Goal: Transaction & Acquisition: Purchase product/service

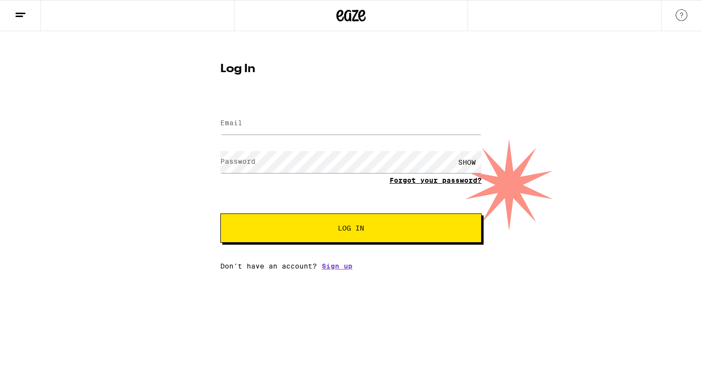
click at [463, 180] on link "Forgot your password?" at bounding box center [436, 181] width 92 height 8
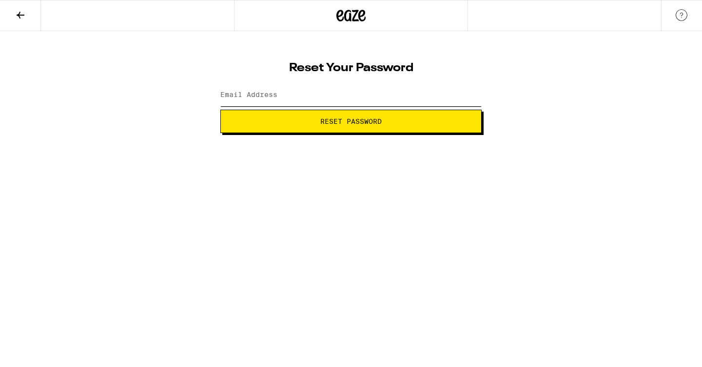
click at [341, 100] on input "Email Address" at bounding box center [350, 95] width 261 height 22
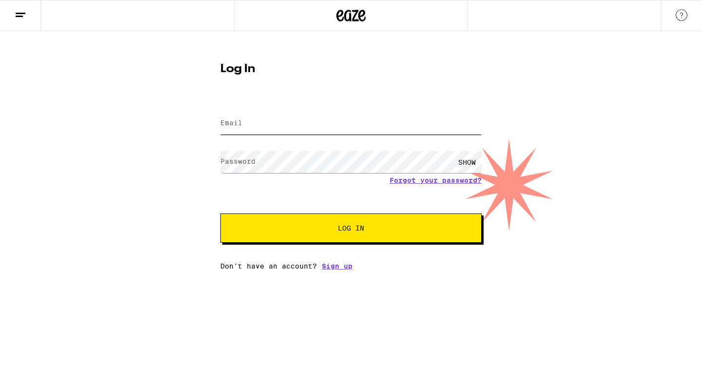
click at [295, 121] on input "Email" at bounding box center [350, 124] width 261 height 22
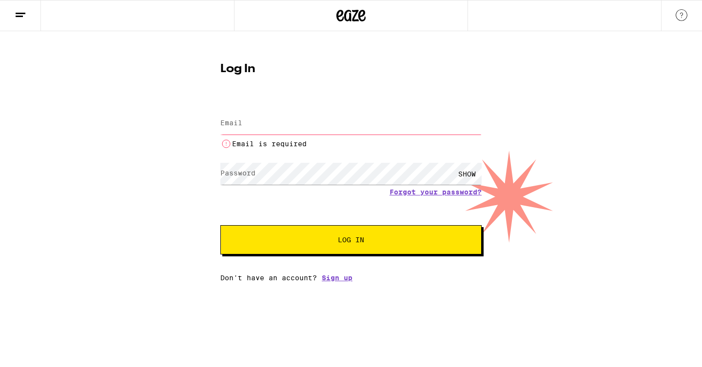
type input "[EMAIL_ADDRESS][DOMAIN_NAME]"
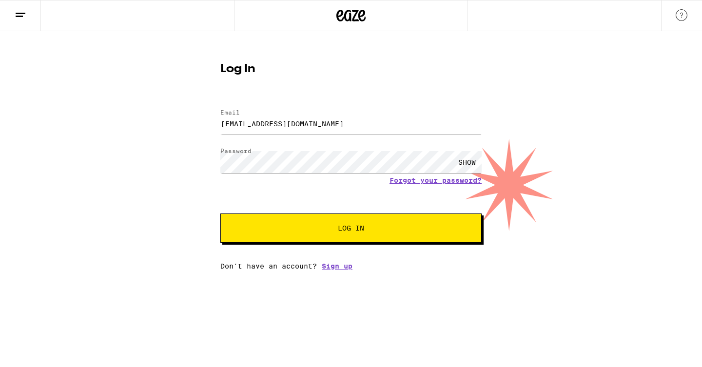
click at [462, 165] on div "SHOW" at bounding box center [466, 162] width 29 height 22
click at [462, 165] on div "HIDE" at bounding box center [466, 162] width 29 height 22
click at [414, 217] on button "Log In" at bounding box center [350, 228] width 261 height 29
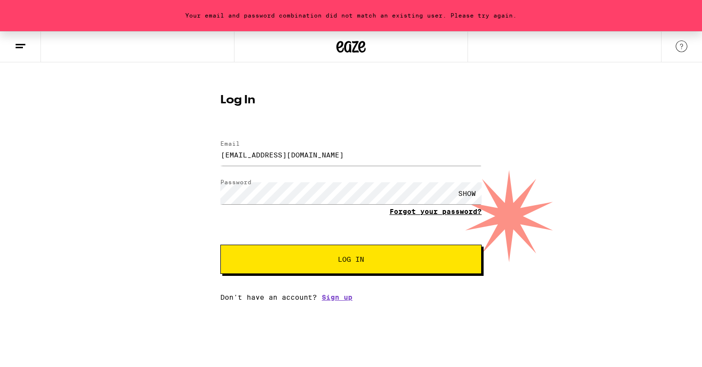
click at [449, 213] on link "Forgot your password?" at bounding box center [436, 212] width 92 height 8
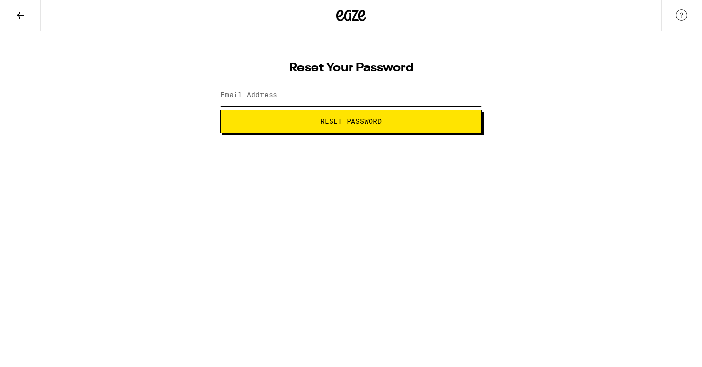
click at [334, 87] on input "Email Address" at bounding box center [350, 95] width 261 height 22
type input "[EMAIL_ADDRESS][DOMAIN_NAME]"
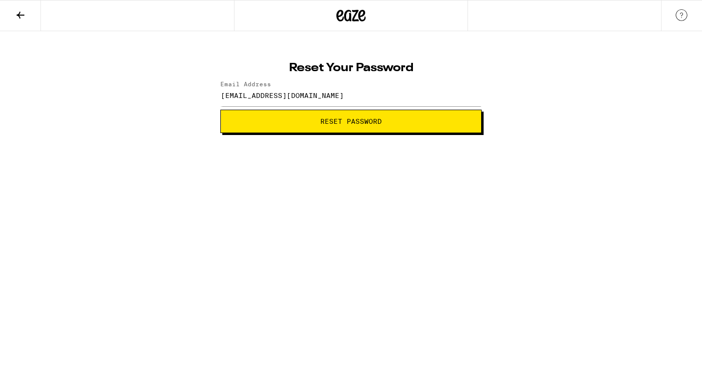
click at [369, 126] on button "Reset Password" at bounding box center [350, 121] width 261 height 23
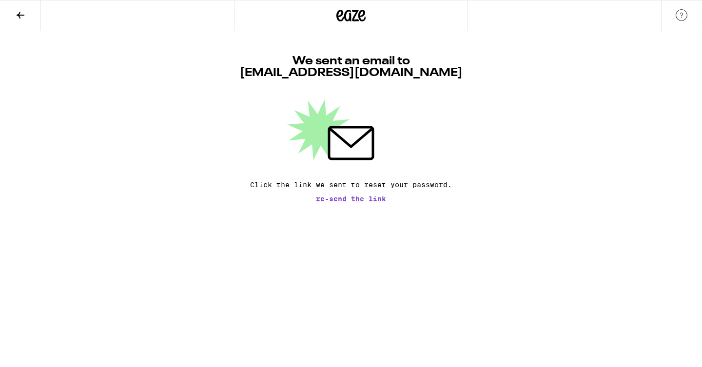
click at [25, 18] on icon at bounding box center [21, 15] width 12 height 12
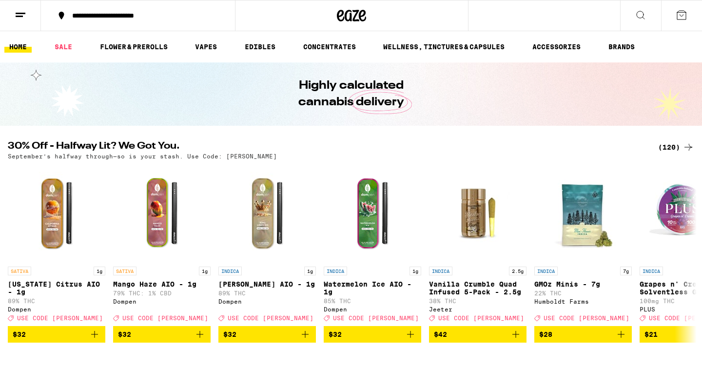
click at [13, 11] on button at bounding box center [20, 15] width 41 height 31
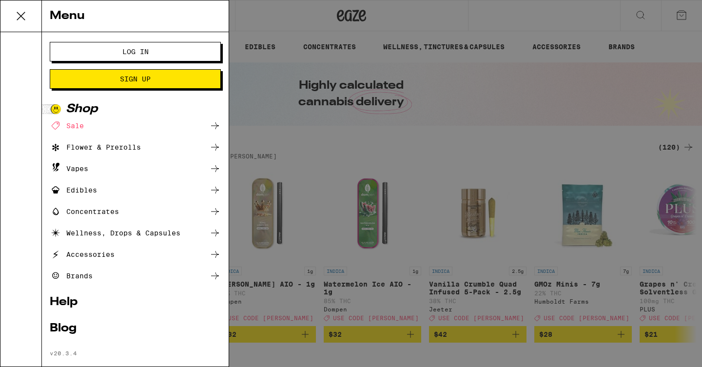
click at [121, 57] on button "Log In" at bounding box center [135, 52] width 171 height 20
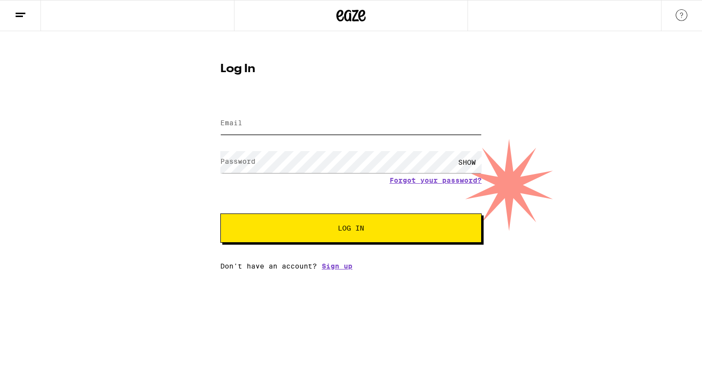
click at [329, 122] on input "Email" at bounding box center [350, 124] width 261 height 22
type input "[EMAIL_ADDRESS][DOMAIN_NAME]"
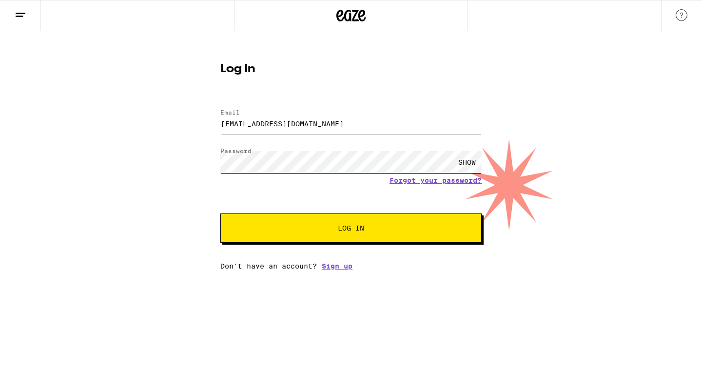
click at [220, 214] on button "Log In" at bounding box center [350, 228] width 261 height 29
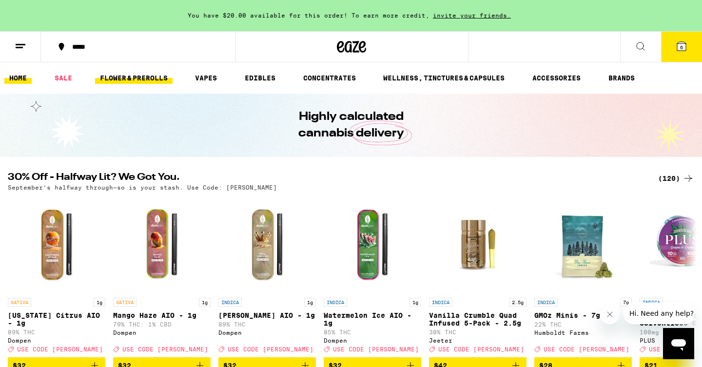
click at [118, 79] on link "FLOWER & PREROLLS" at bounding box center [134, 78] width 78 height 12
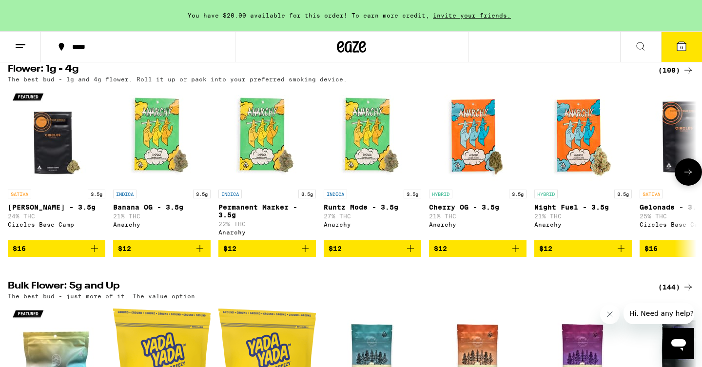
scroll to position [104, 0]
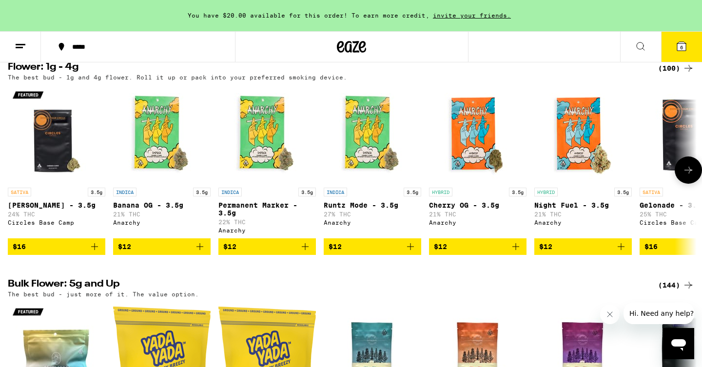
click at [690, 172] on icon at bounding box center [689, 170] width 12 height 12
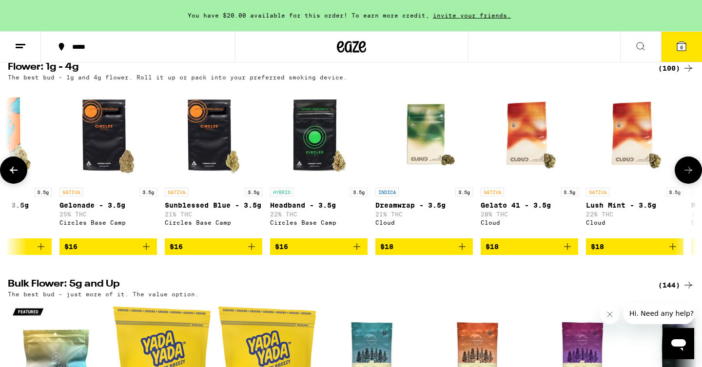
click at [691, 173] on icon at bounding box center [689, 170] width 12 height 12
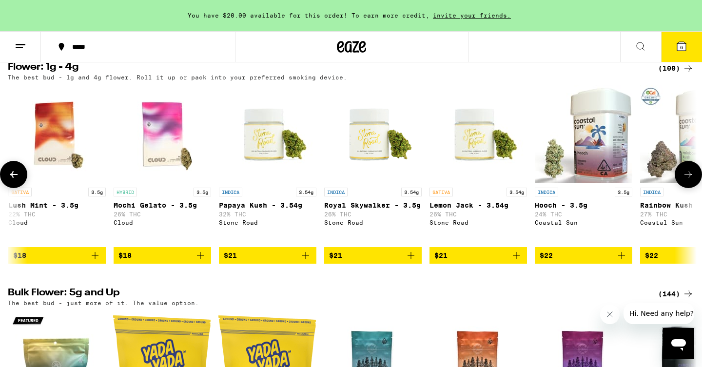
scroll to position [0, 1160]
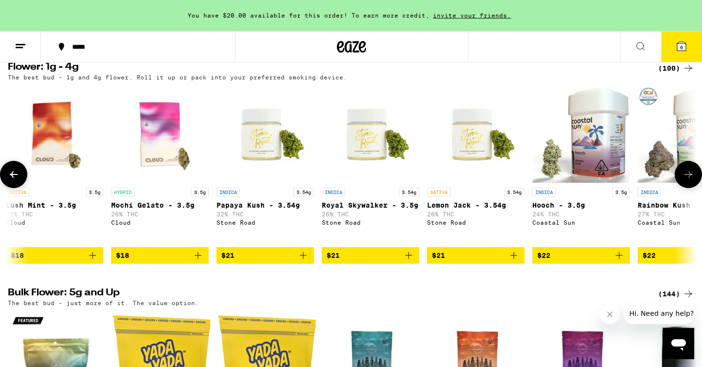
click at [691, 173] on icon at bounding box center [689, 175] width 12 height 12
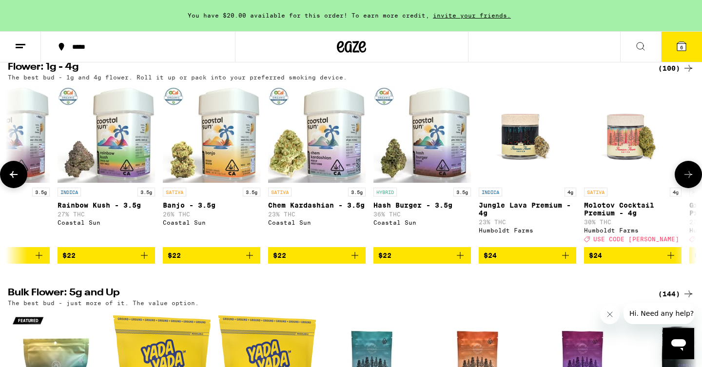
click at [691, 173] on icon at bounding box center [689, 175] width 12 height 12
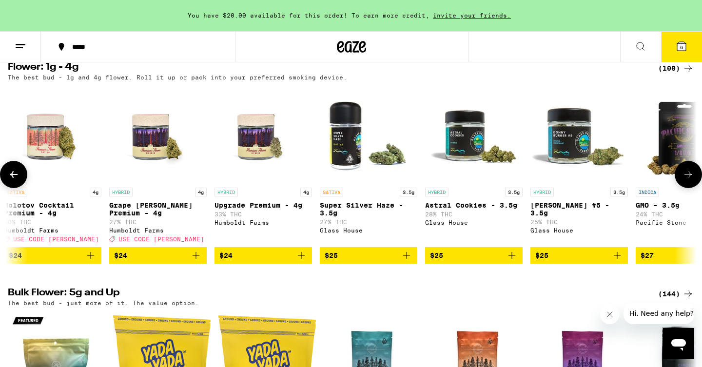
click at [691, 173] on icon at bounding box center [689, 175] width 12 height 12
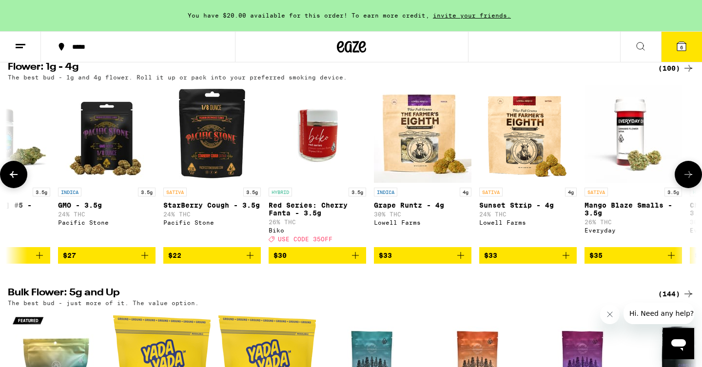
scroll to position [0, 2901]
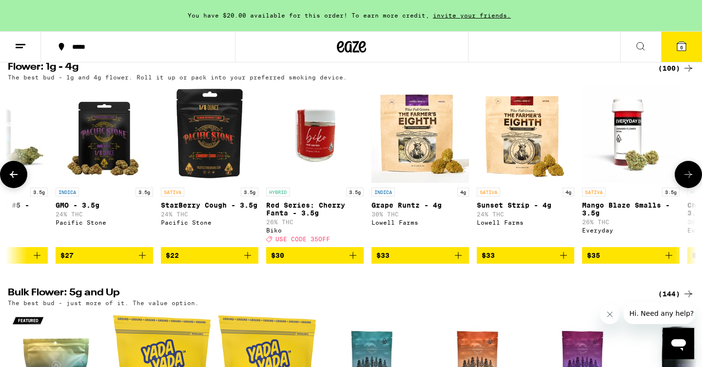
click at [691, 173] on icon at bounding box center [689, 175] width 12 height 12
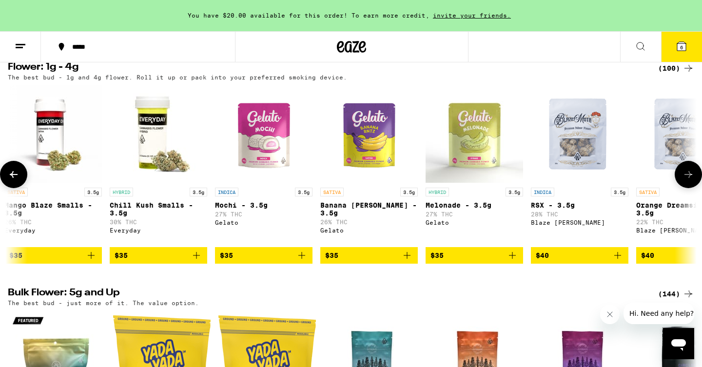
scroll to position [0, 3481]
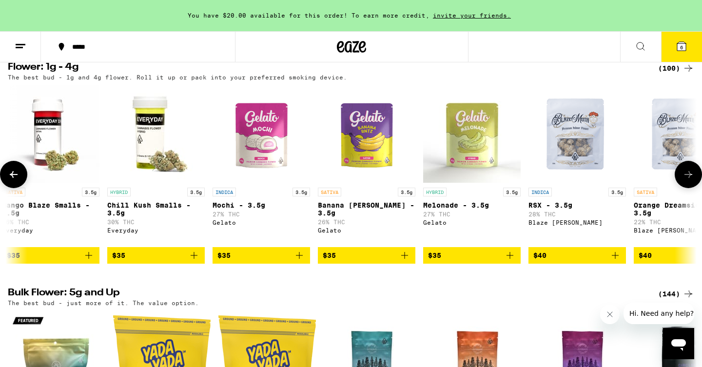
click at [691, 173] on icon at bounding box center [689, 175] width 12 height 12
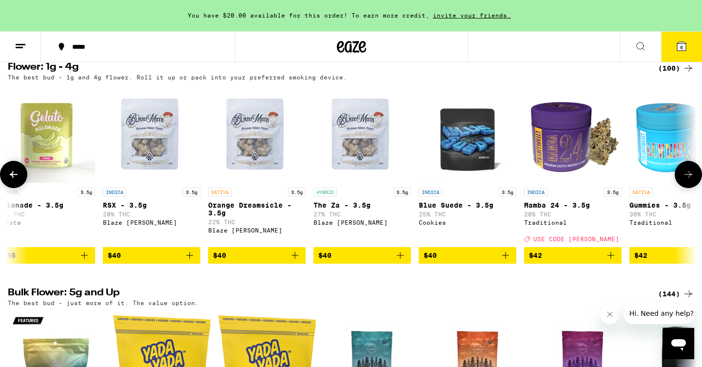
scroll to position [0, 4062]
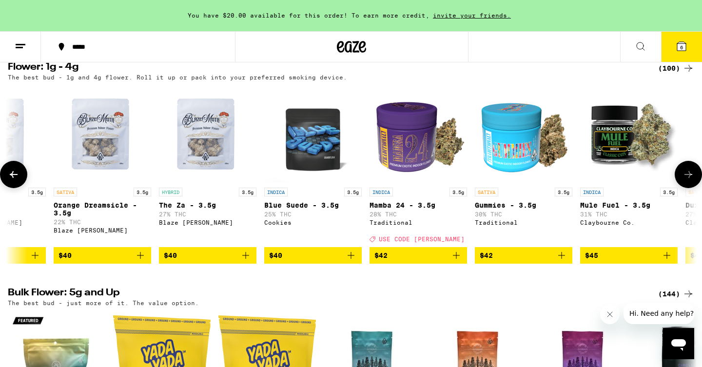
click at [691, 173] on icon at bounding box center [689, 175] width 12 height 12
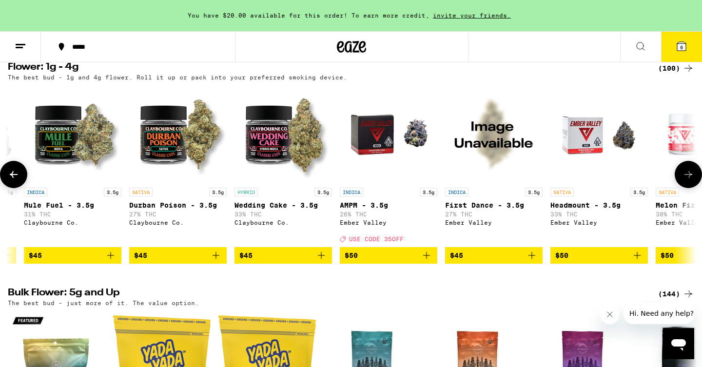
scroll to position [0, 4642]
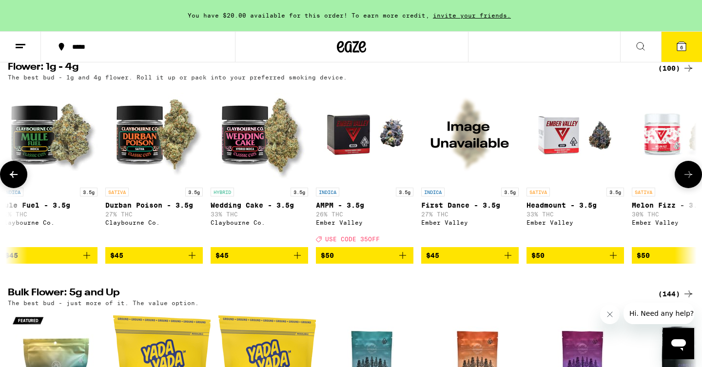
click at [691, 173] on icon at bounding box center [689, 175] width 12 height 12
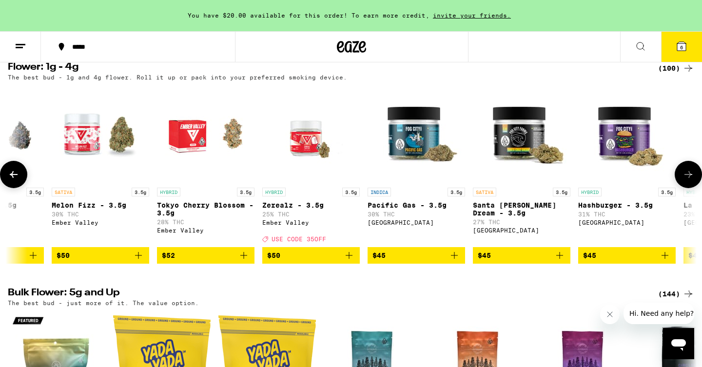
click at [691, 173] on icon at bounding box center [689, 175] width 12 height 12
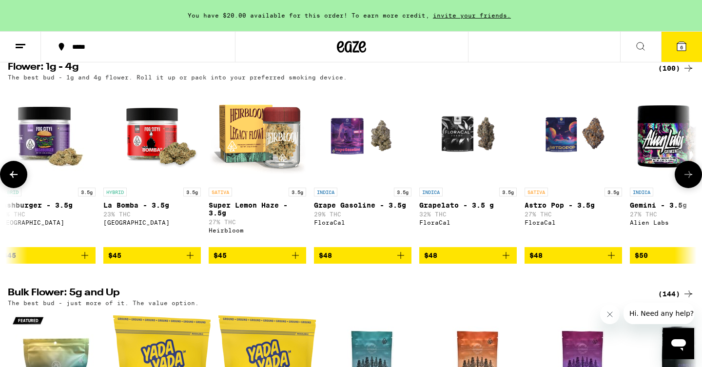
click at [691, 173] on icon at bounding box center [689, 175] width 12 height 12
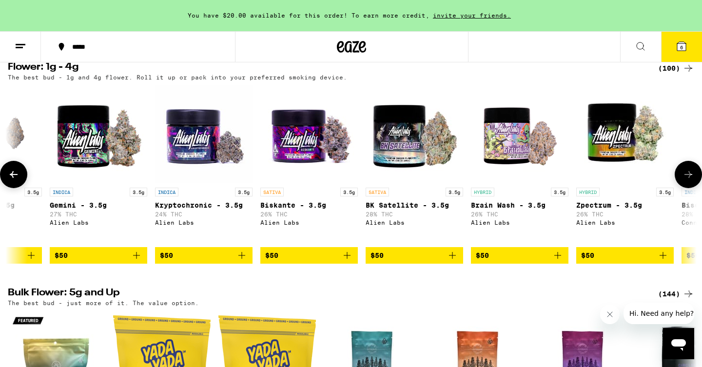
click at [690, 173] on icon at bounding box center [689, 175] width 12 height 12
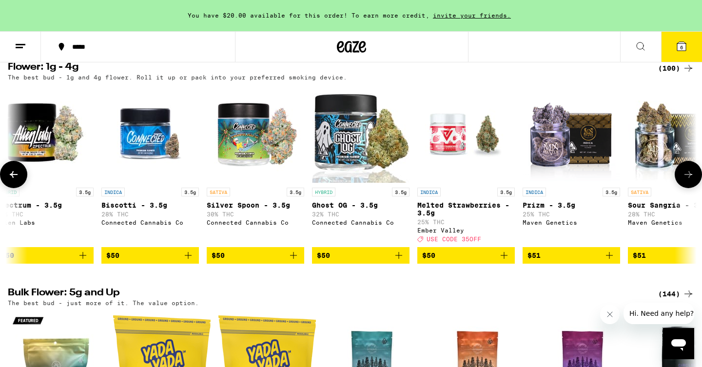
click at [690, 173] on icon at bounding box center [689, 175] width 12 height 12
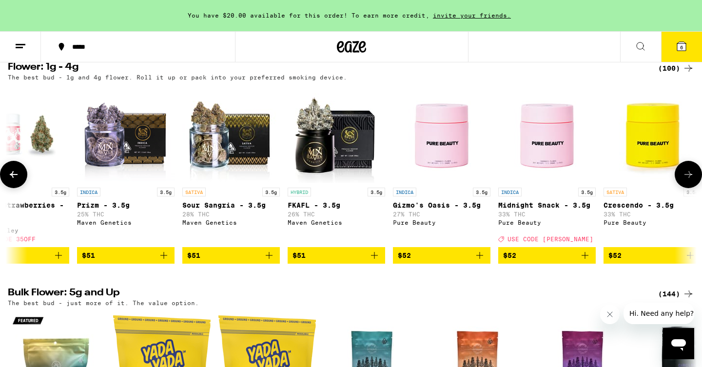
scroll to position [0, 7543]
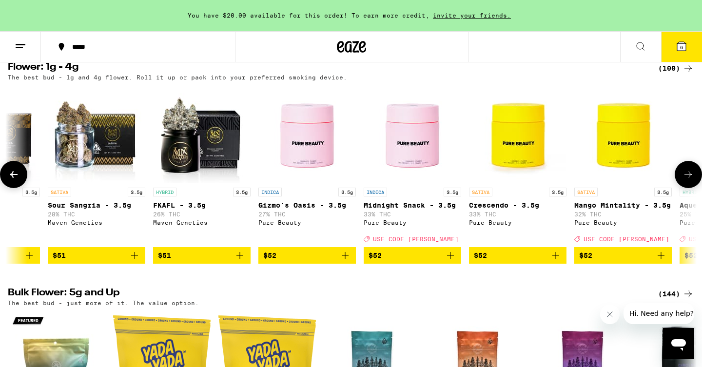
click at [691, 177] on icon at bounding box center [689, 175] width 12 height 12
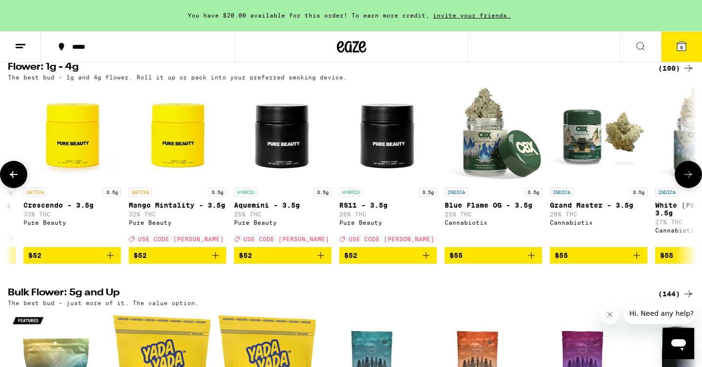
scroll to position [0, 8123]
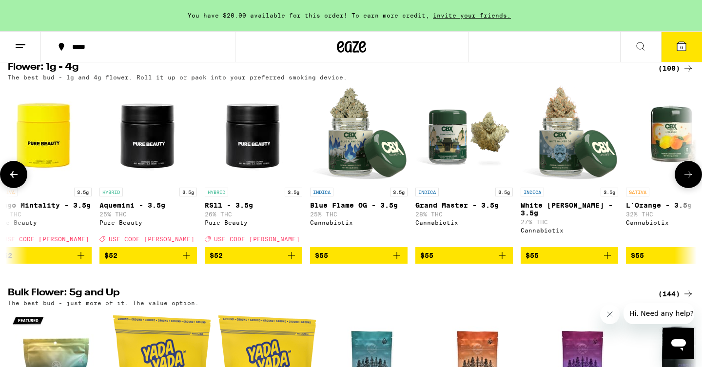
click at [6, 179] on button at bounding box center [13, 174] width 27 height 27
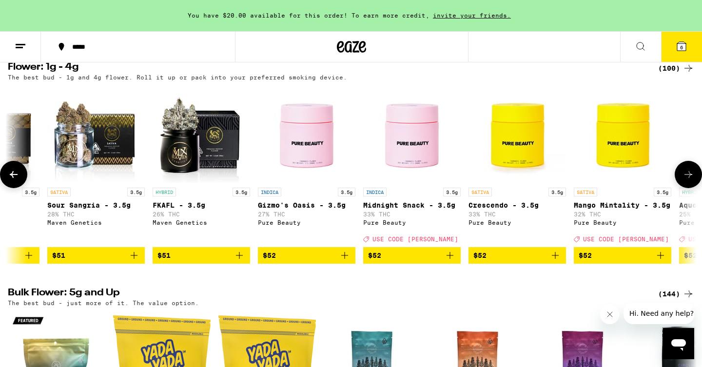
scroll to position [0, 7543]
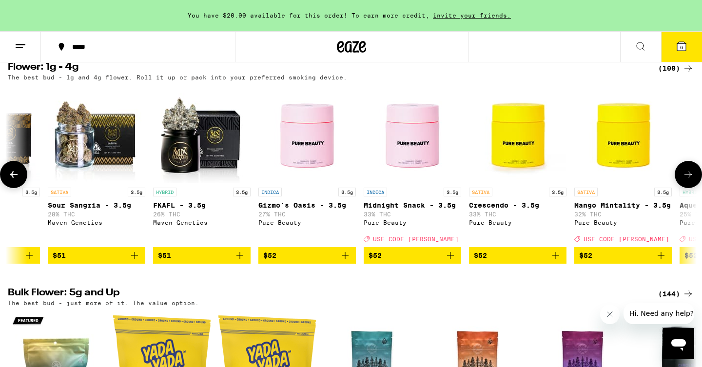
click at [690, 178] on icon at bounding box center [689, 174] width 8 height 7
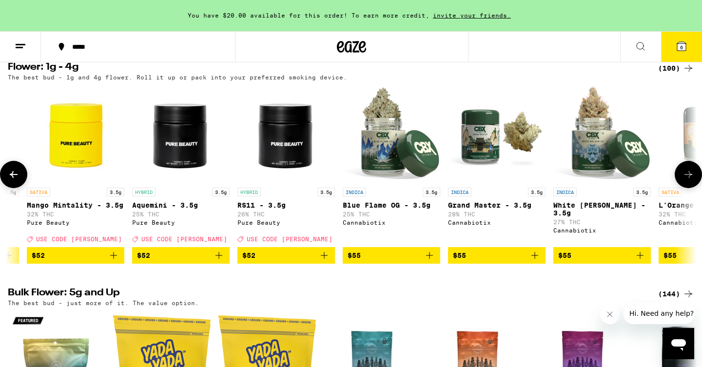
scroll to position [0, 8123]
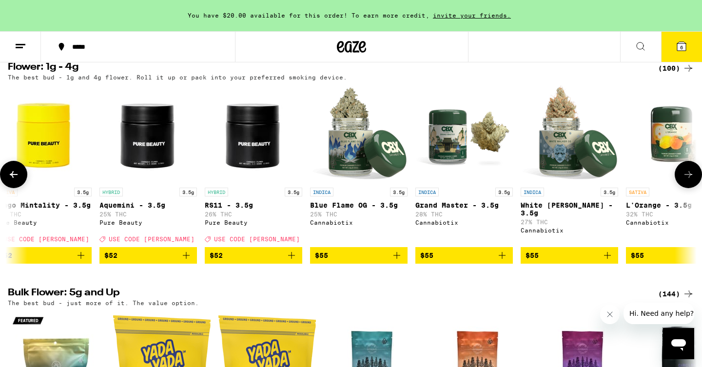
click at [64, 136] on img "Open page for Mango Mintality - 3.5g from Pure Beauty" at bounding box center [43, 134] width 98 height 98
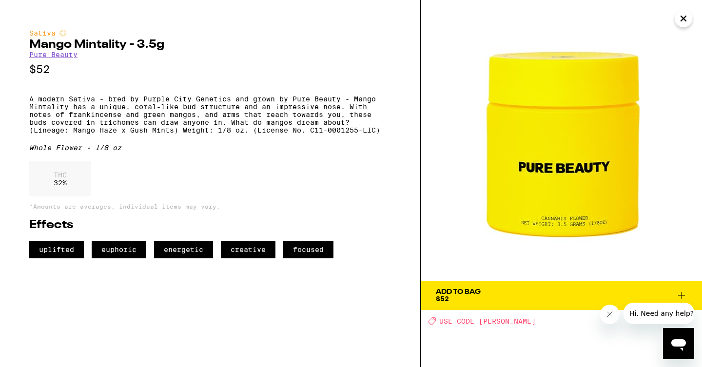
click at [676, 295] on icon at bounding box center [682, 296] width 12 height 12
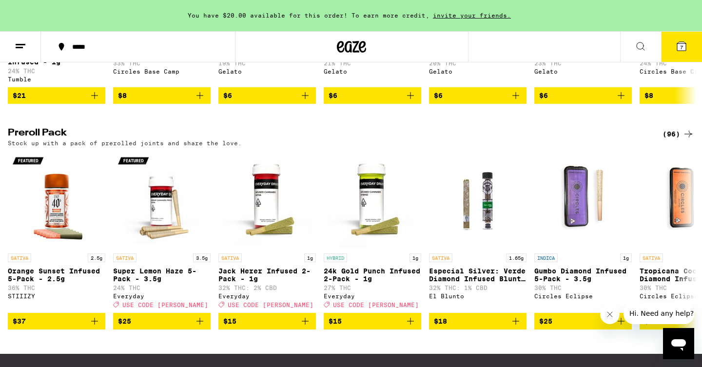
scroll to position [720, 0]
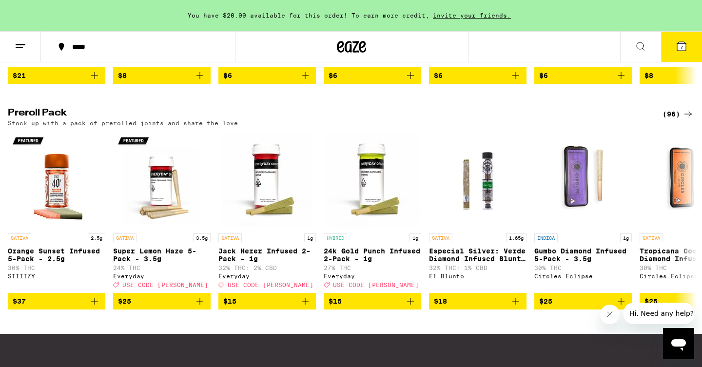
click at [680, 120] on div "(96)" at bounding box center [679, 114] width 32 height 12
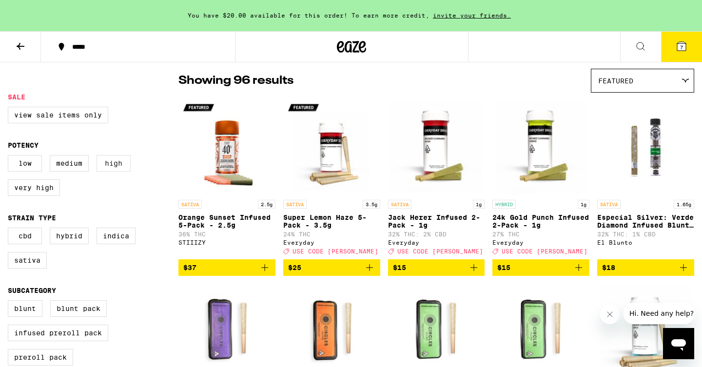
click at [107, 161] on label "High" at bounding box center [114, 163] width 34 height 17
click at [10, 157] on input "High" at bounding box center [10, 157] width 0 height 0
checkbox input "true"
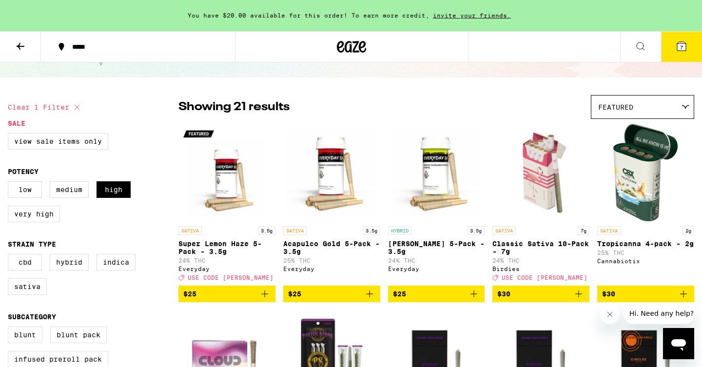
scroll to position [44, 0]
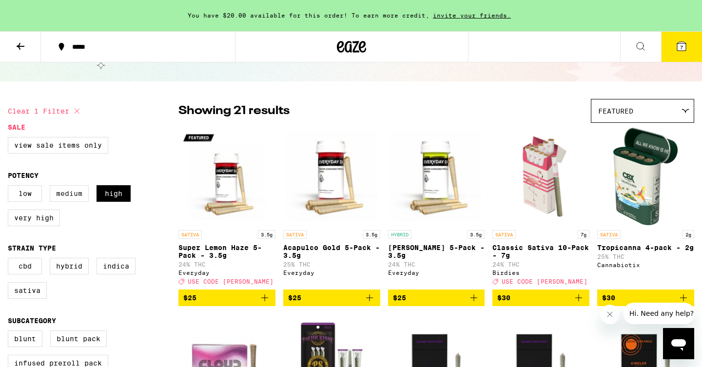
click at [74, 202] on label "Medium" at bounding box center [69, 193] width 39 height 17
click at [10, 187] on input "Medium" at bounding box center [10, 187] width 0 height 0
checkbox input "true"
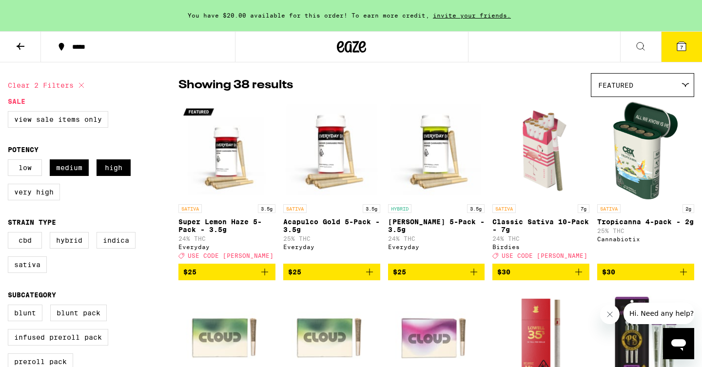
scroll to position [64, 0]
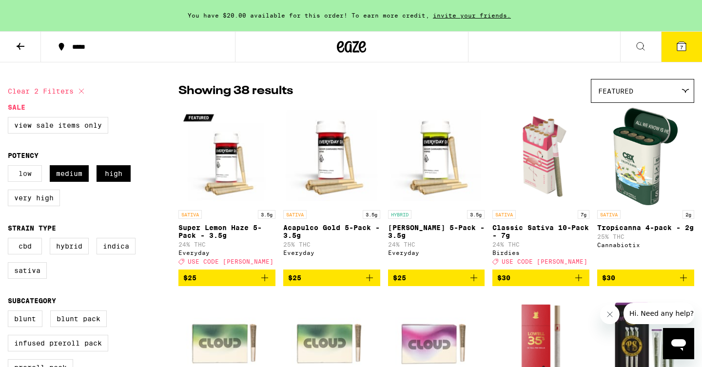
click at [30, 182] on label "Low" at bounding box center [25, 173] width 34 height 17
click at [10, 167] on input "Low" at bounding box center [10, 167] width 0 height 0
checkbox input "true"
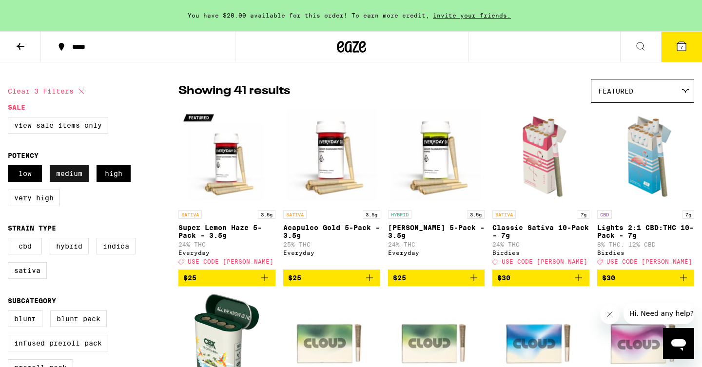
click at [78, 174] on label "Medium" at bounding box center [69, 173] width 39 height 17
click at [10, 167] on input "Medium" at bounding box center [10, 167] width 0 height 0
checkbox input "false"
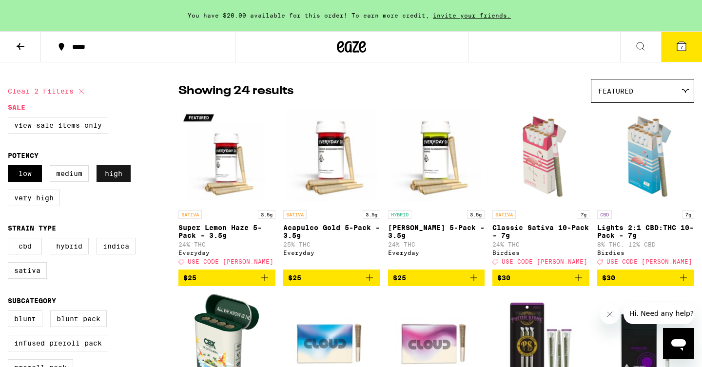
click at [118, 174] on label "High" at bounding box center [114, 173] width 34 height 17
click at [10, 167] on input "High" at bounding box center [10, 167] width 0 height 0
checkbox input "false"
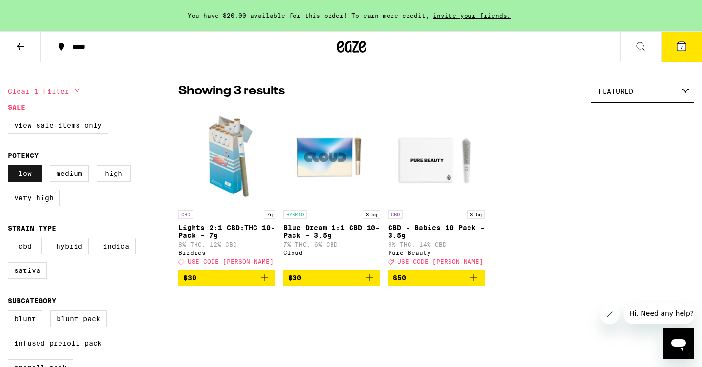
click at [27, 180] on label "Low" at bounding box center [25, 173] width 34 height 17
click at [10, 167] on input "Low" at bounding box center [10, 167] width 0 height 0
checkbox input "false"
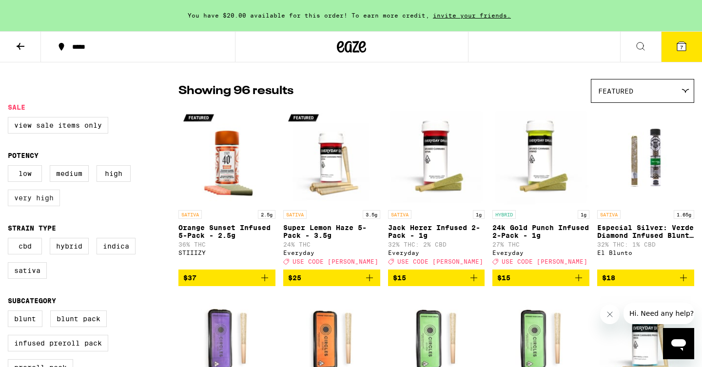
click at [35, 196] on label "Very High" at bounding box center [34, 198] width 52 height 17
click at [10, 167] on input "Very High" at bounding box center [10, 167] width 0 height 0
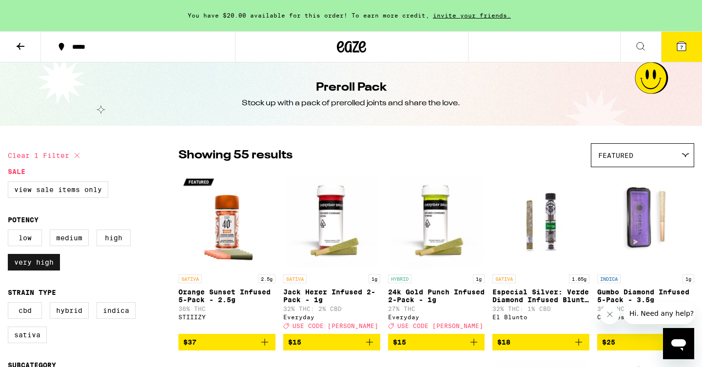
click at [38, 270] on label "Very High" at bounding box center [34, 262] width 52 height 17
click at [10, 232] on input "Very High" at bounding box center [10, 231] width 0 height 0
checkbox input "false"
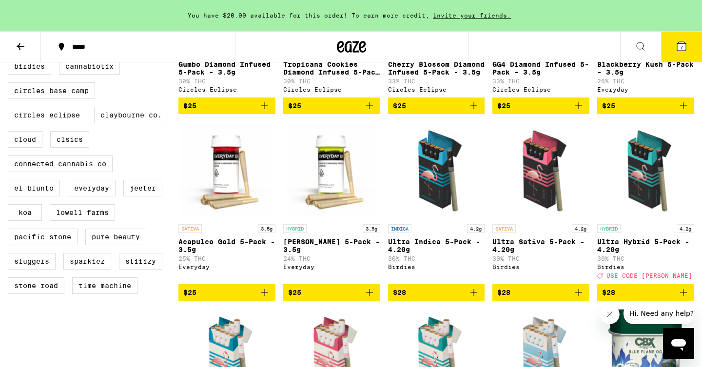
scroll to position [425, 0]
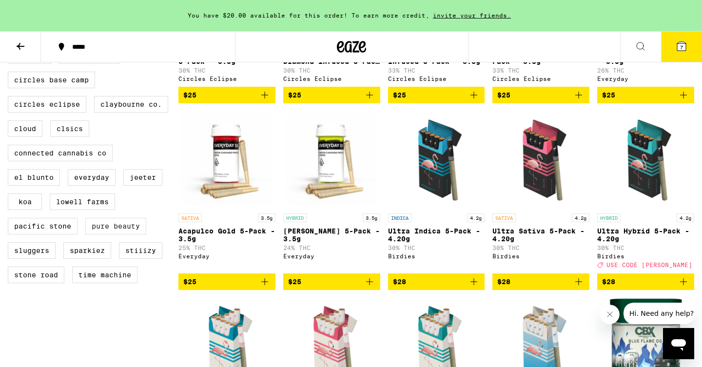
click at [118, 235] on label "Pure Beauty" at bounding box center [115, 226] width 61 height 17
click at [10, 49] on input "Pure Beauty" at bounding box center [10, 49] width 0 height 0
checkbox input "true"
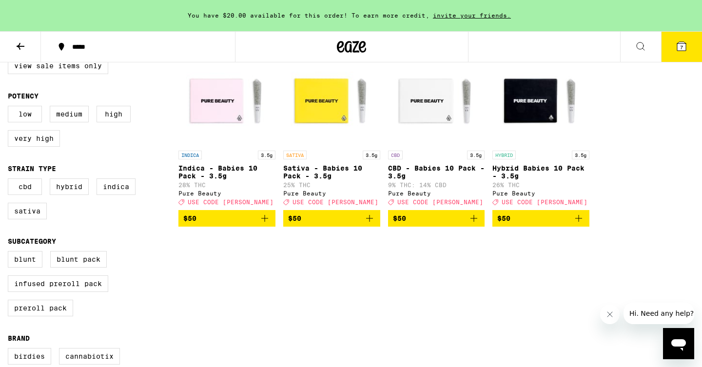
scroll to position [113, 0]
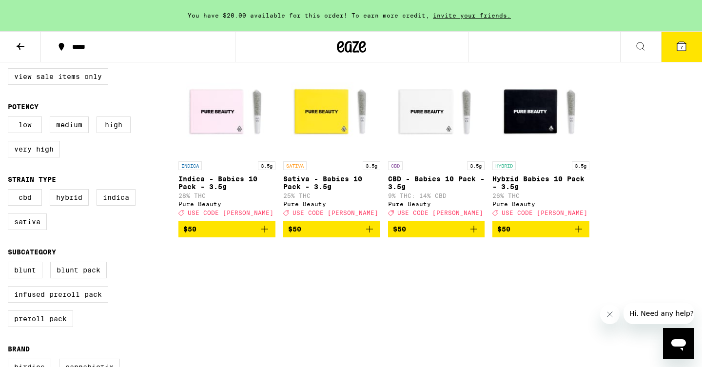
click at [583, 235] on icon "Add to bag" at bounding box center [579, 229] width 12 height 12
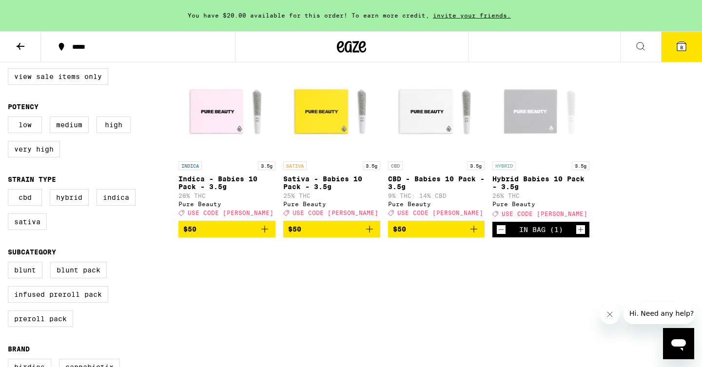
click at [684, 45] on icon at bounding box center [681, 46] width 9 height 9
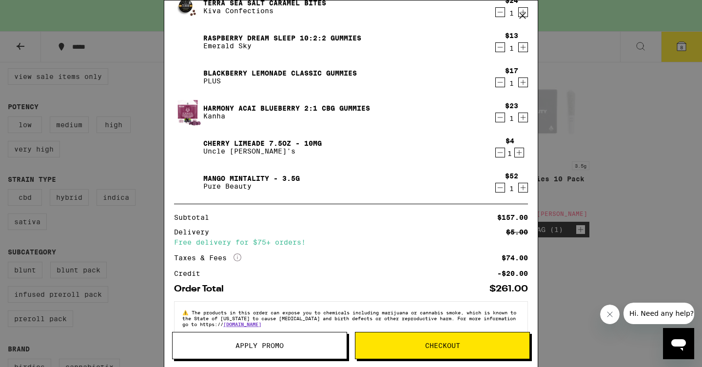
scroll to position [109, 0]
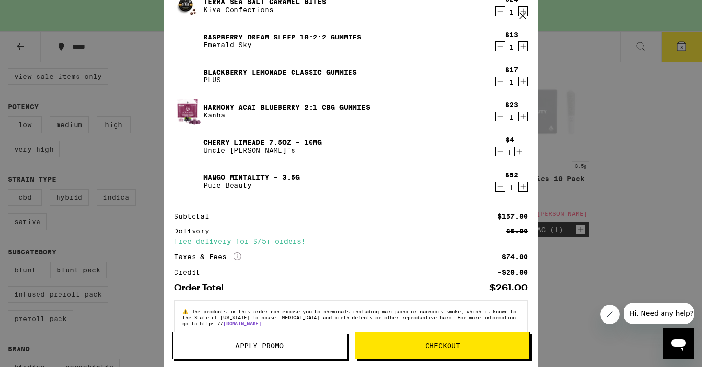
click at [624, 209] on div "Your Cart You have $20.00 available for this order! To earn more credit, invite…" at bounding box center [351, 183] width 702 height 367
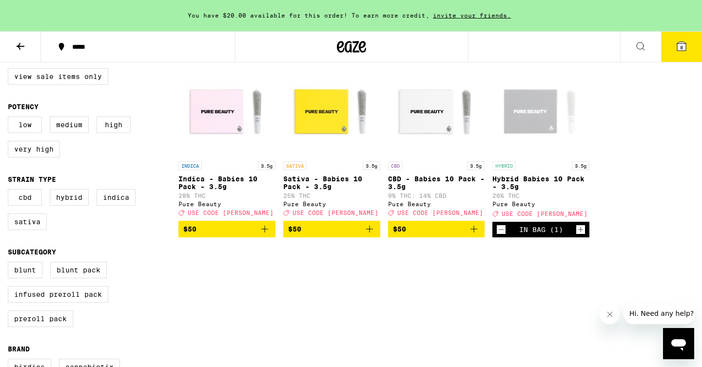
click at [670, 39] on button "8" at bounding box center [681, 47] width 41 height 30
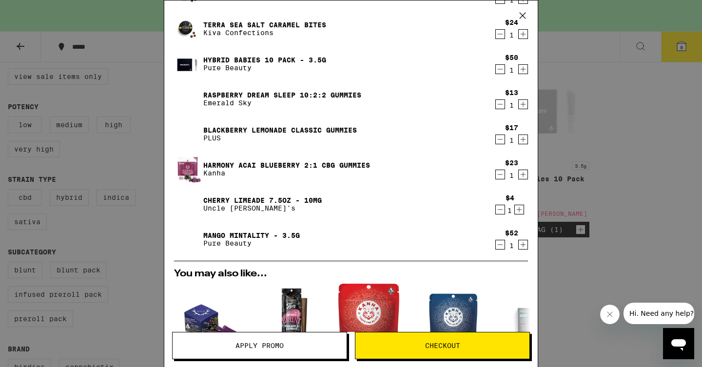
scroll to position [88, 0]
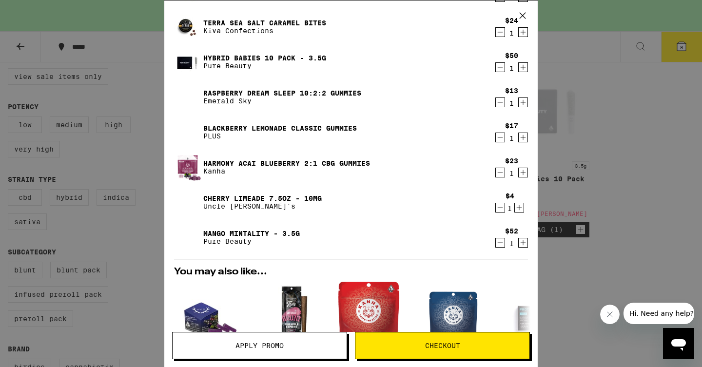
click at [499, 210] on icon "Decrement" at bounding box center [500, 208] width 9 height 12
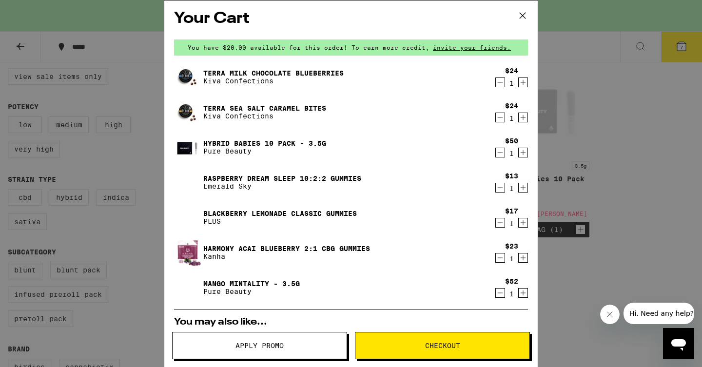
scroll to position [0, 0]
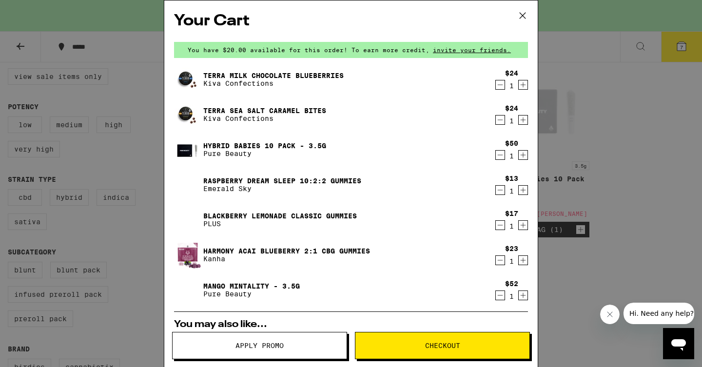
click at [617, 89] on div "Your Cart You have $20.00 available for this order! To earn more credit, invite…" at bounding box center [351, 183] width 702 height 367
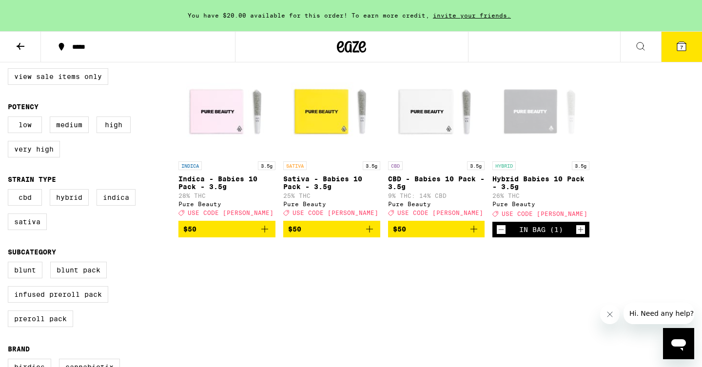
click at [674, 47] on button "7" at bounding box center [681, 47] width 41 height 30
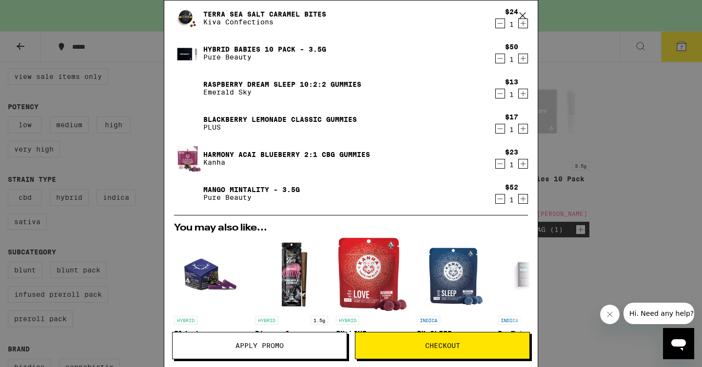
scroll to position [99, 0]
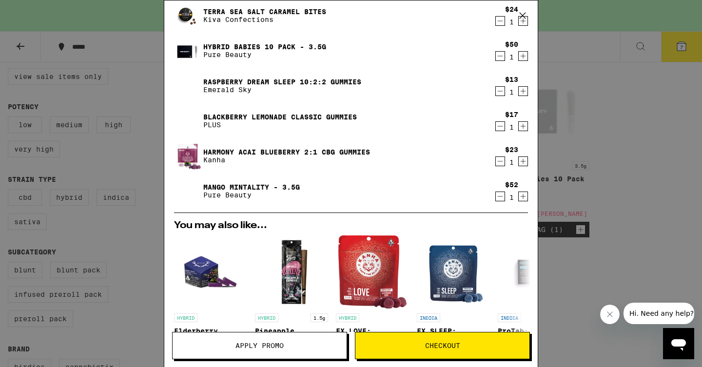
click at [572, 57] on div "Your Cart You have $20.00 available for this order! To earn more credit, invite…" at bounding box center [351, 183] width 702 height 367
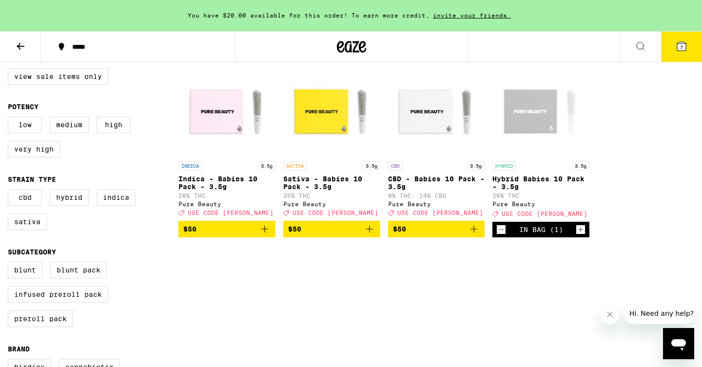
click at [681, 50] on span "7" at bounding box center [681, 47] width 3 height 6
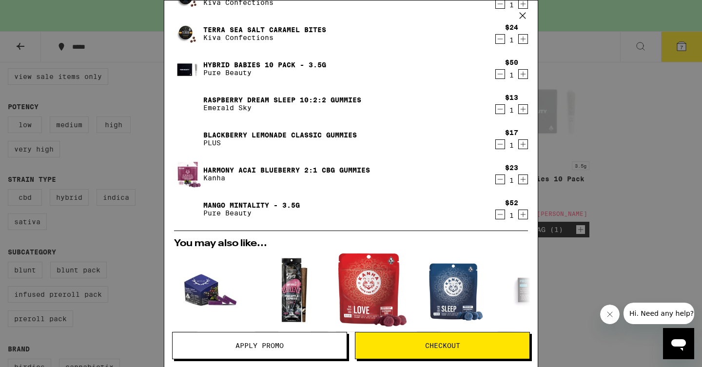
scroll to position [79, 0]
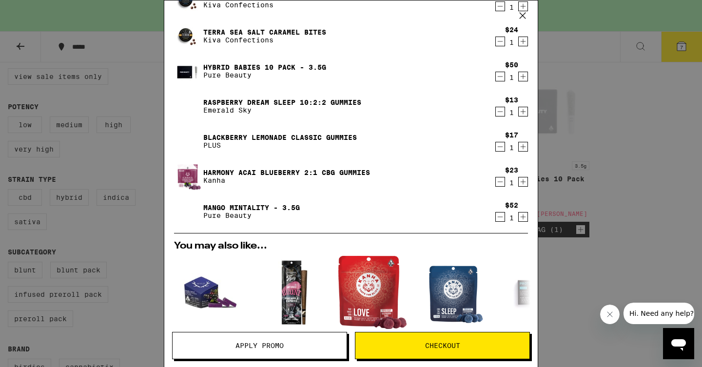
click at [649, 136] on div "Your Cart You have $20.00 available for this order! To earn more credit, invite…" at bounding box center [351, 183] width 702 height 367
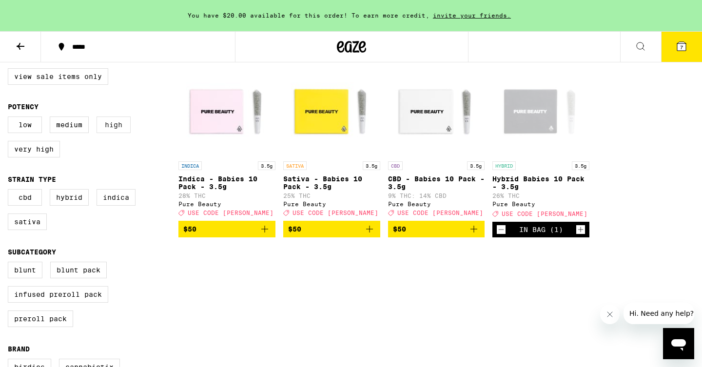
click at [110, 125] on label "High" at bounding box center [114, 125] width 34 height 17
click at [10, 118] on input "High" at bounding box center [10, 118] width 0 height 0
checkbox input "true"
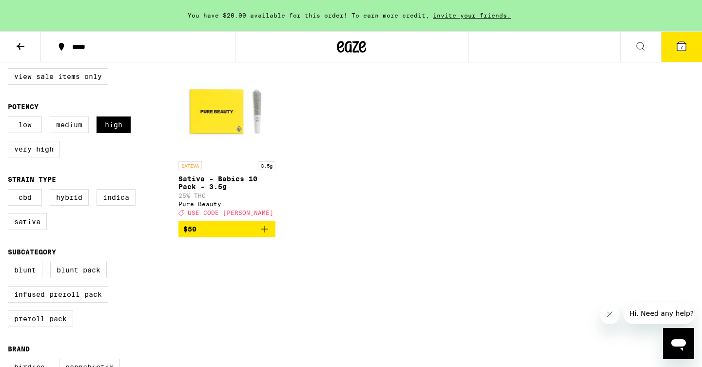
click at [67, 133] on label "Medium" at bounding box center [69, 125] width 39 height 17
click at [10, 118] on input "Medium" at bounding box center [10, 118] width 0 height 0
checkbox input "true"
click at [31, 130] on label "Low" at bounding box center [25, 125] width 34 height 17
click at [10, 118] on input "Low" at bounding box center [10, 118] width 0 height 0
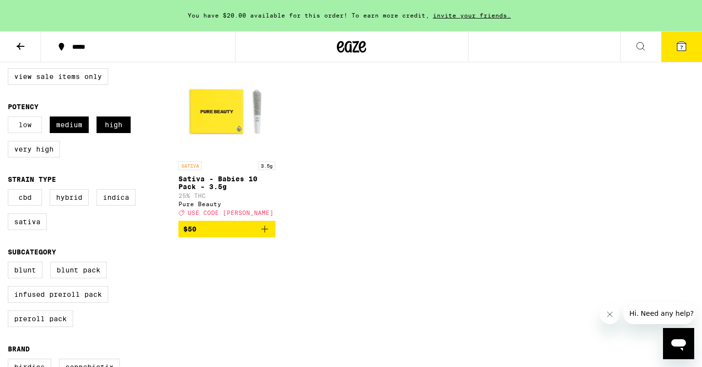
checkbox input "true"
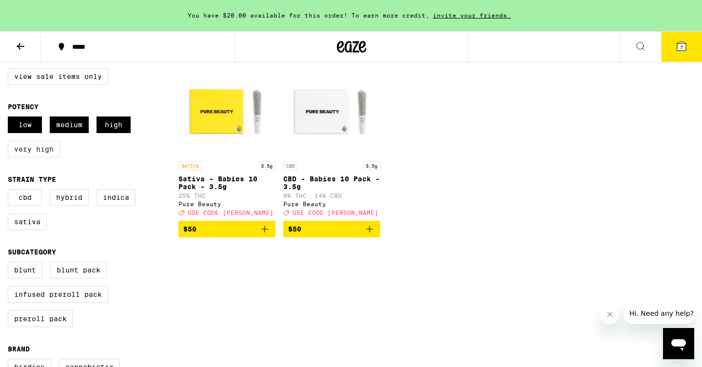
click at [40, 154] on label "Very High" at bounding box center [34, 149] width 52 height 17
click at [10, 118] on input "Very High" at bounding box center [10, 118] width 0 height 0
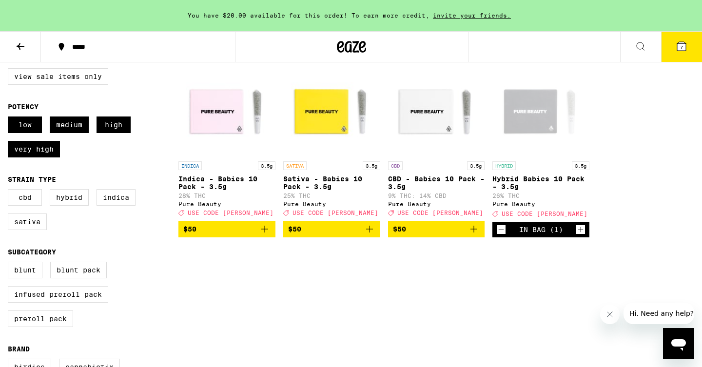
click at [503, 236] on icon "Decrement" at bounding box center [501, 230] width 9 height 12
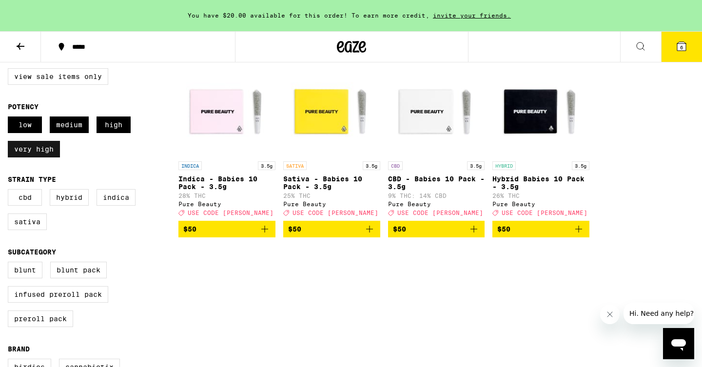
click at [43, 157] on label "Very High" at bounding box center [34, 149] width 52 height 17
click at [10, 118] on input "Very High" at bounding box center [10, 118] width 0 height 0
checkbox input "false"
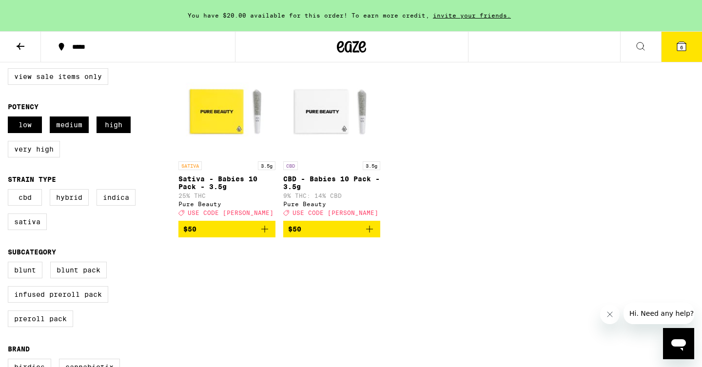
click at [266, 235] on icon "Add to bag" at bounding box center [265, 229] width 12 height 12
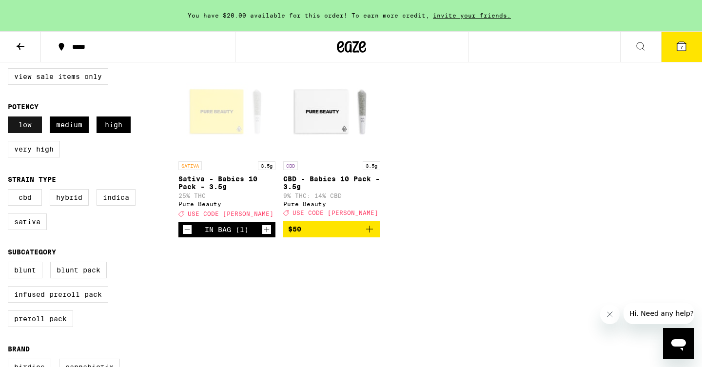
click at [20, 130] on label "Low" at bounding box center [25, 125] width 34 height 17
click at [10, 118] on input "Low" at bounding box center [10, 118] width 0 height 0
checkbox input "false"
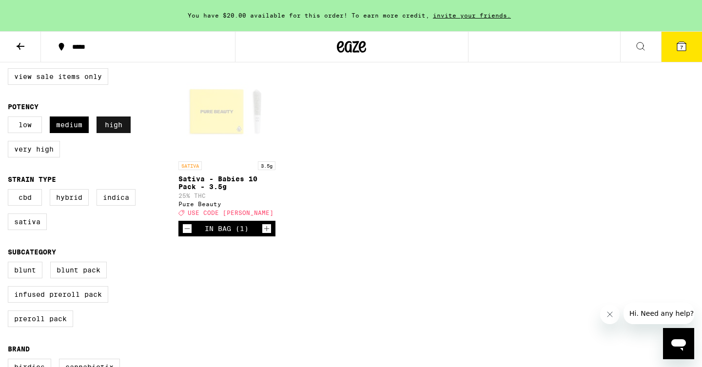
click at [109, 133] on label "High" at bounding box center [114, 125] width 34 height 17
click at [10, 118] on input "High" at bounding box center [10, 118] width 0 height 0
checkbox input "false"
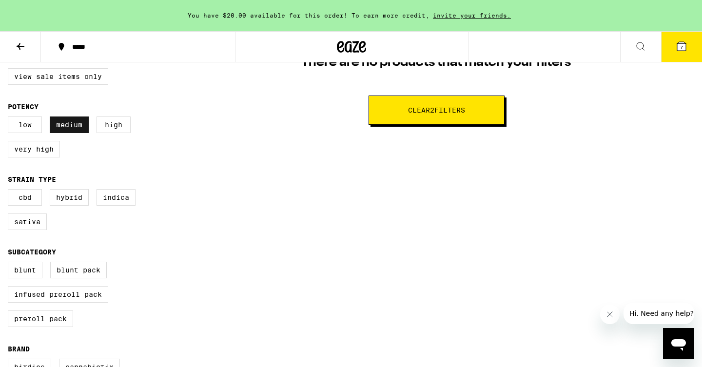
click at [73, 128] on label "Medium" at bounding box center [69, 125] width 39 height 17
click at [10, 118] on input "Medium" at bounding box center [10, 118] width 0 height 0
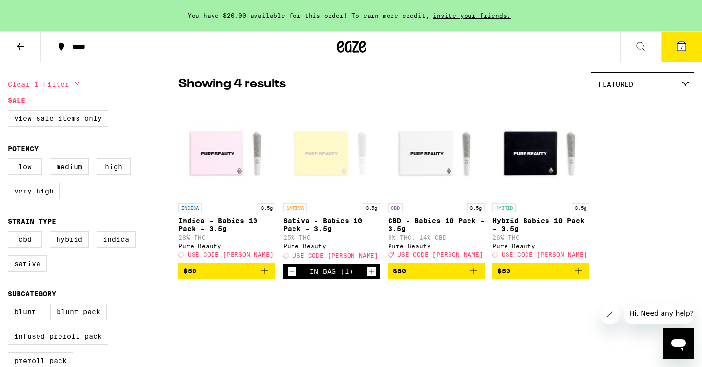
scroll to position [69, 0]
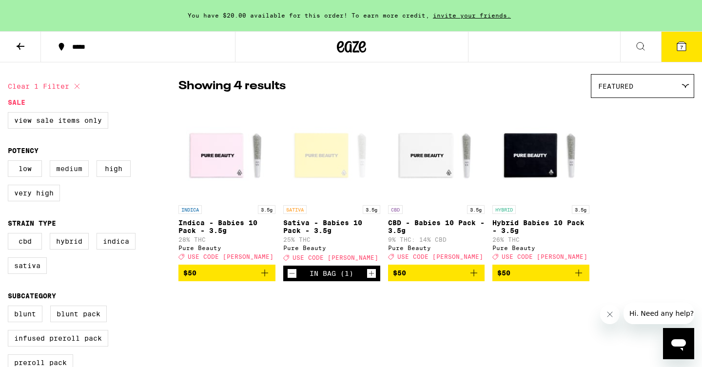
click at [72, 169] on label "Medium" at bounding box center [69, 168] width 39 height 17
click at [10, 162] on input "Medium" at bounding box center [10, 162] width 0 height 0
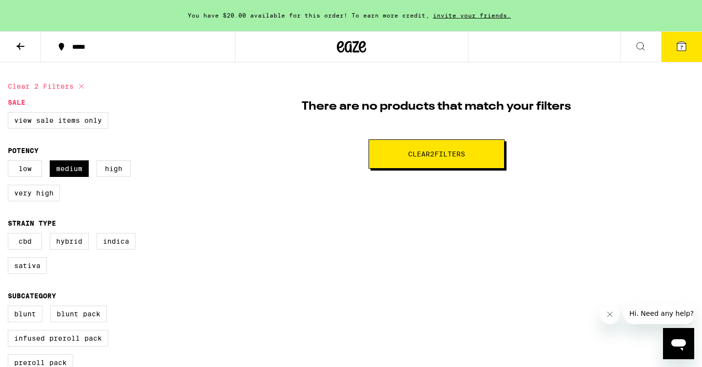
click at [439, 145] on button "Clear 2 filter s" at bounding box center [437, 153] width 136 height 29
checkbox input "false"
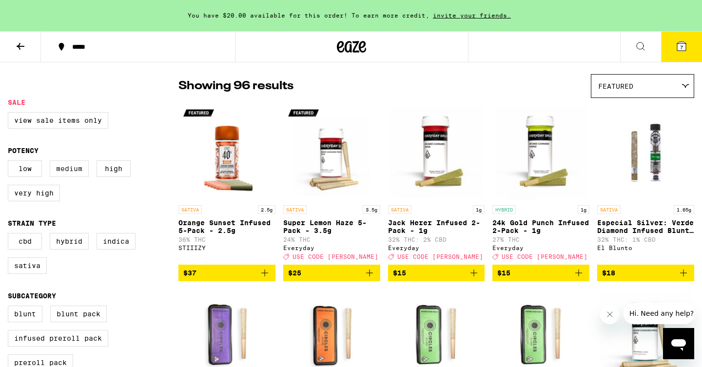
click at [70, 176] on label "Medium" at bounding box center [69, 168] width 39 height 17
click at [10, 162] on input "Medium" at bounding box center [10, 162] width 0 height 0
checkbox input "true"
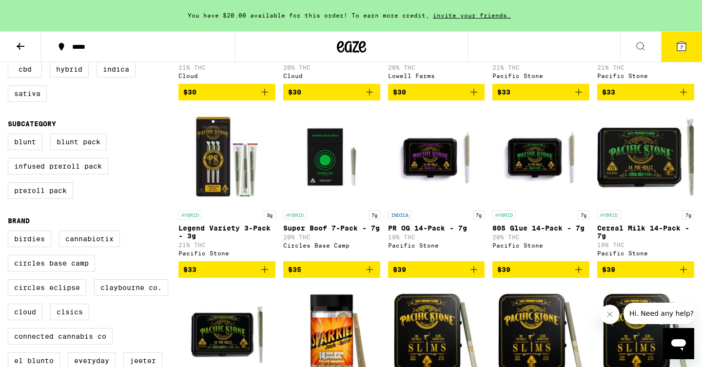
scroll to position [243, 0]
